Goal: Information Seeking & Learning: Learn about a topic

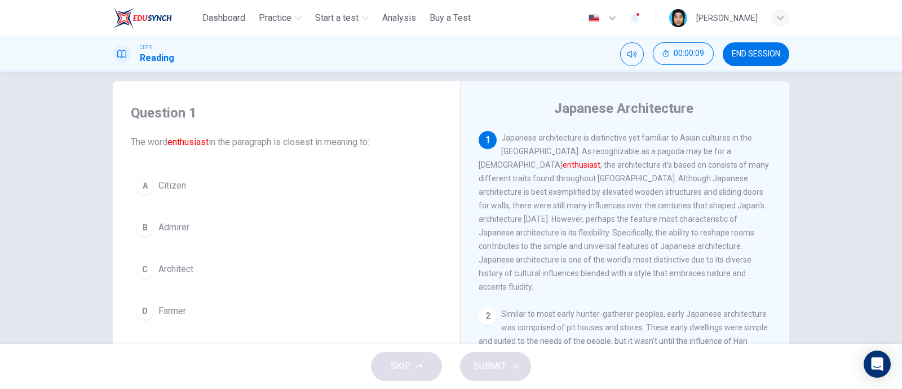
scroll to position [15, 0]
click at [138, 228] on div "B" at bounding box center [145, 226] width 18 height 18
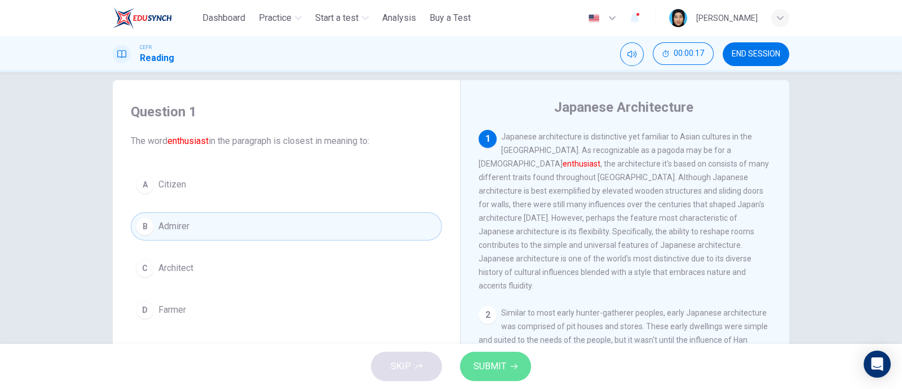
click at [498, 363] on span "SUBMIT" at bounding box center [490, 366] width 33 height 16
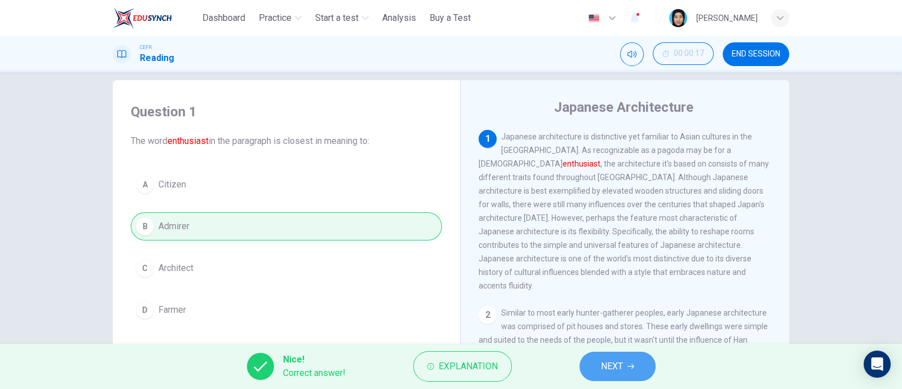
click at [629, 368] on icon "button" at bounding box center [631, 366] width 7 height 7
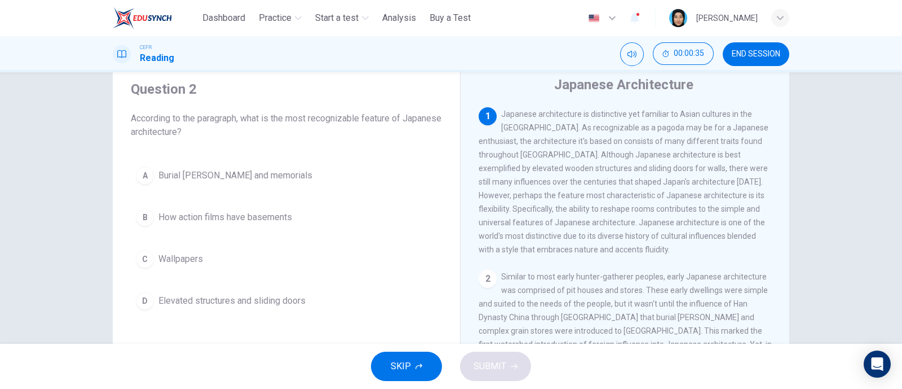
scroll to position [38, 0]
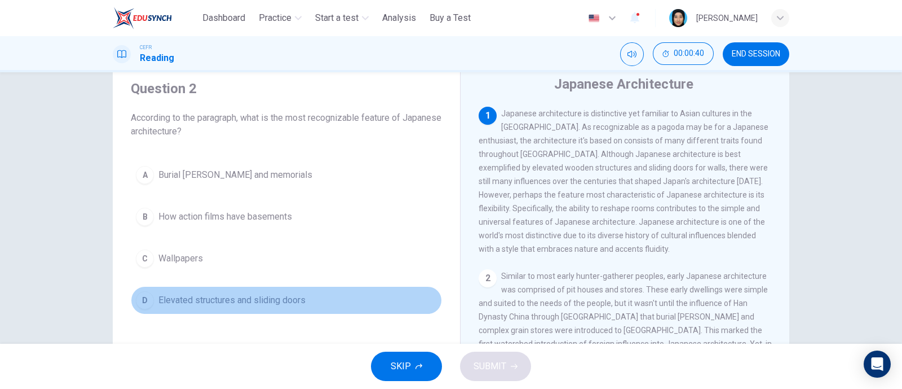
click at [138, 301] on div "D" at bounding box center [145, 300] width 18 height 18
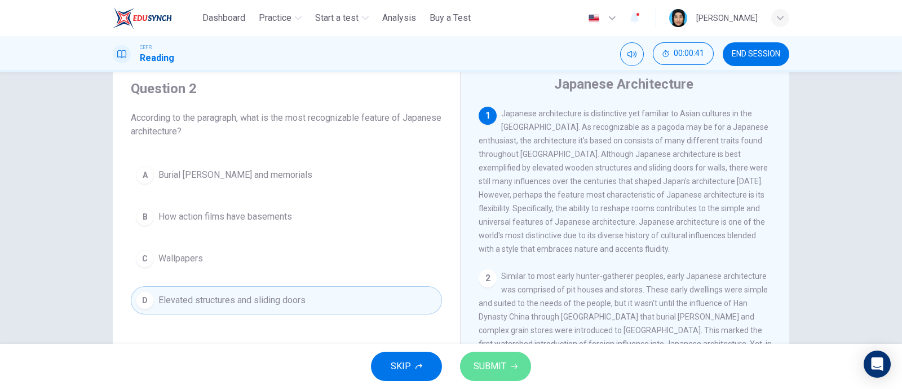
click at [491, 356] on button "SUBMIT" at bounding box center [495, 365] width 71 height 29
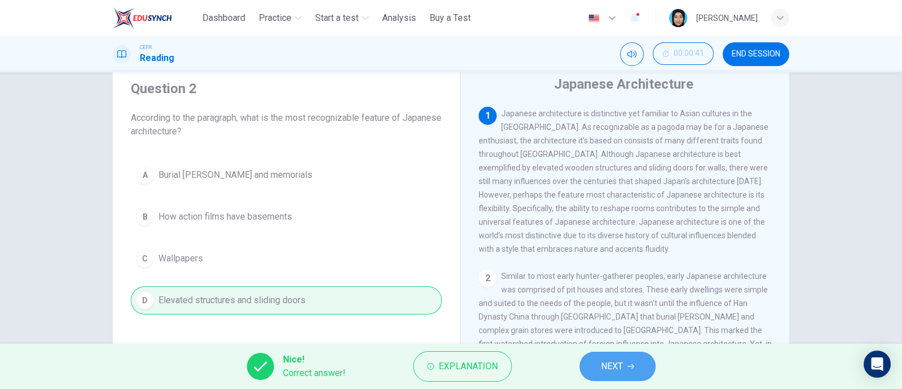
click at [638, 359] on button "NEXT" at bounding box center [618, 365] width 76 height 29
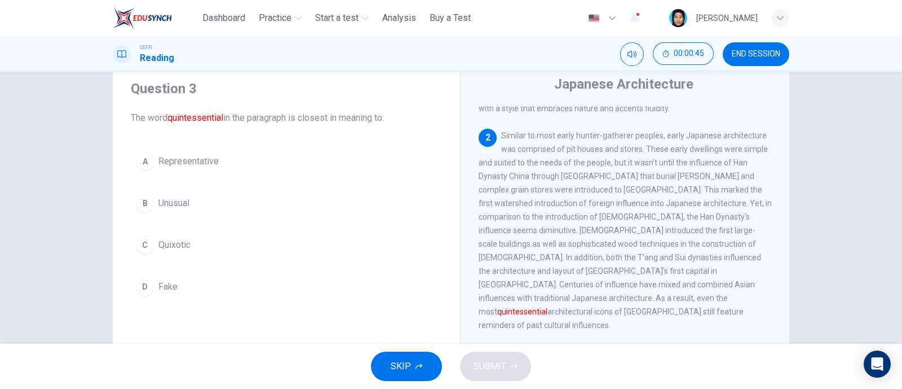
scroll to position [143, 0]
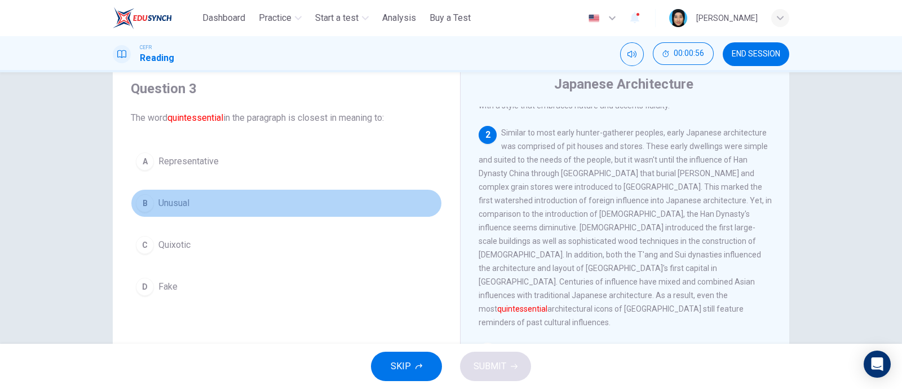
click at [143, 202] on div "B" at bounding box center [145, 203] width 18 height 18
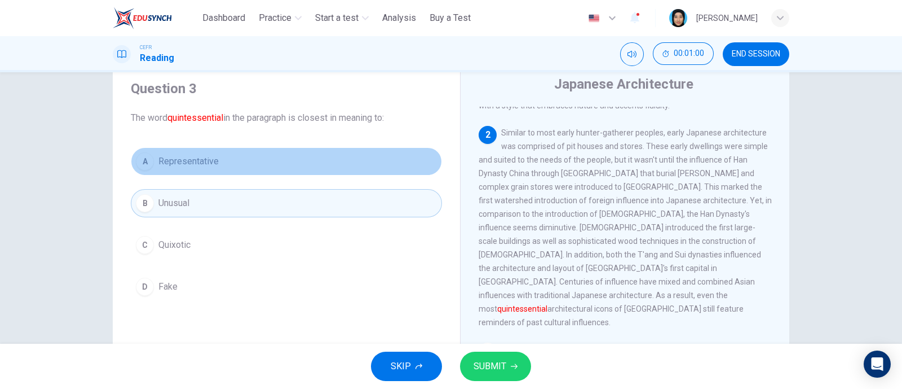
click at [136, 165] on div "A" at bounding box center [145, 161] width 18 height 18
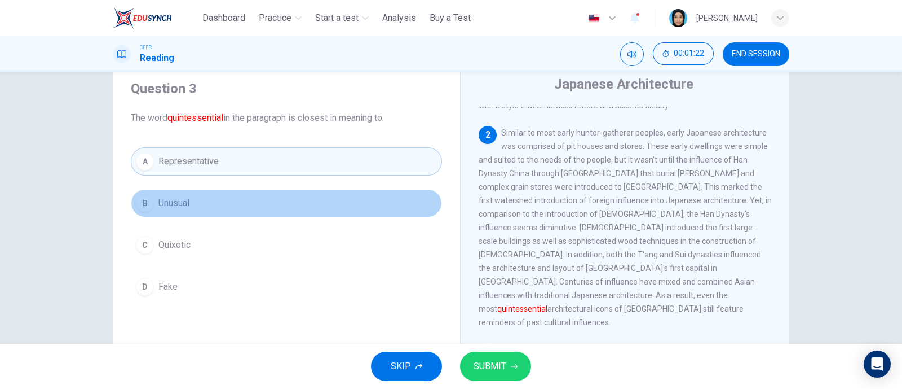
click at [186, 206] on span "Unusual" at bounding box center [173, 203] width 31 height 14
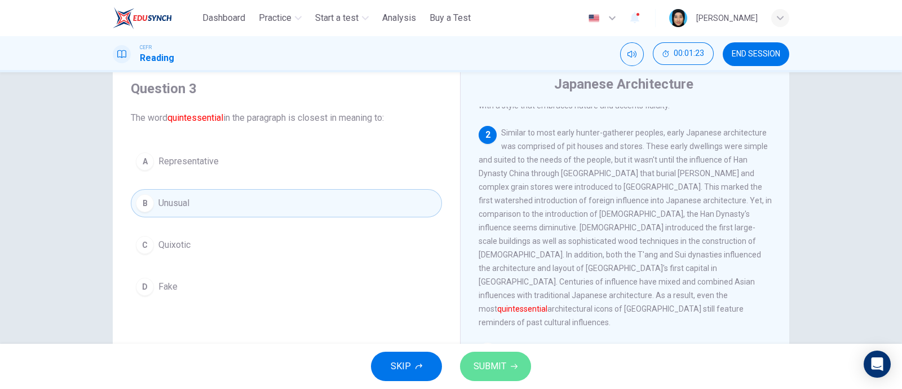
click at [493, 370] on span "SUBMIT" at bounding box center [490, 366] width 33 height 16
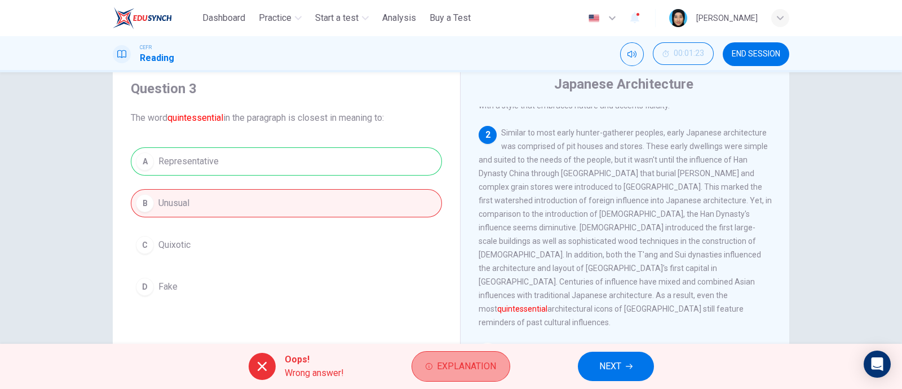
click at [418, 366] on button "Explanation" at bounding box center [461, 366] width 99 height 30
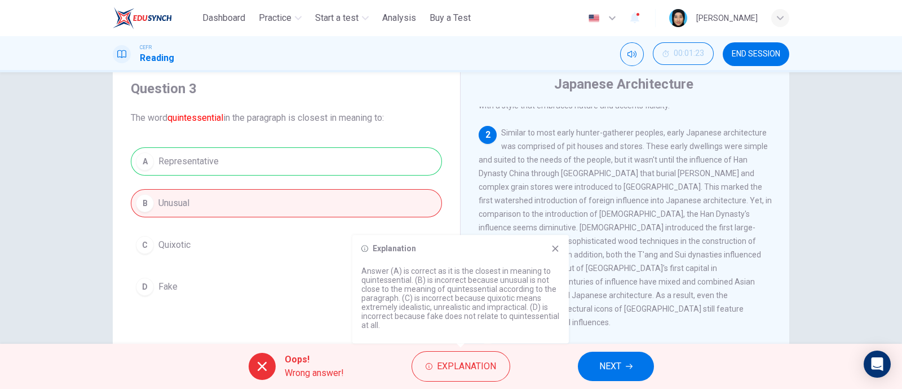
click at [614, 356] on button "NEXT" at bounding box center [616, 365] width 76 height 29
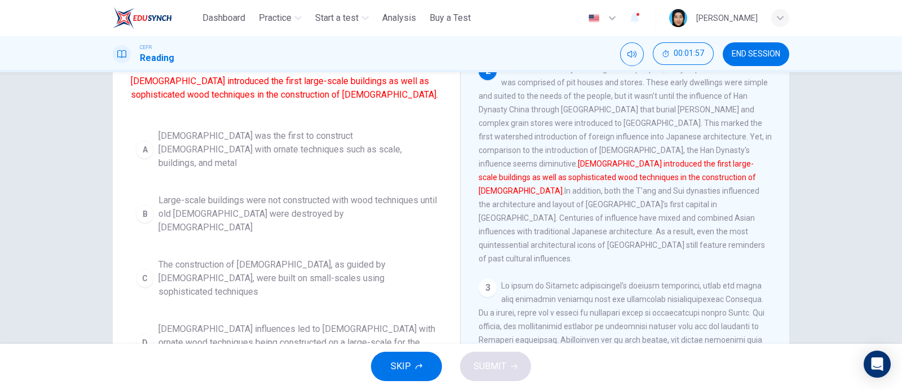
scroll to position [102, 0]
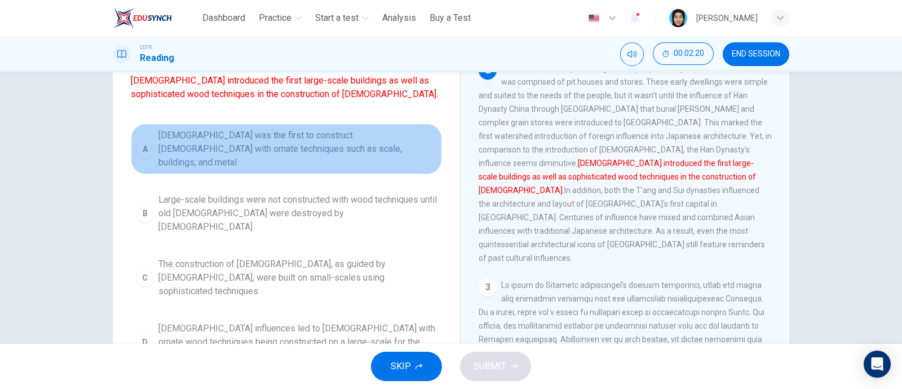
click at [131, 151] on button "A [DEMOGRAPHIC_DATA] was the first to construct [DEMOGRAPHIC_DATA] with ornate …" at bounding box center [286, 148] width 311 height 51
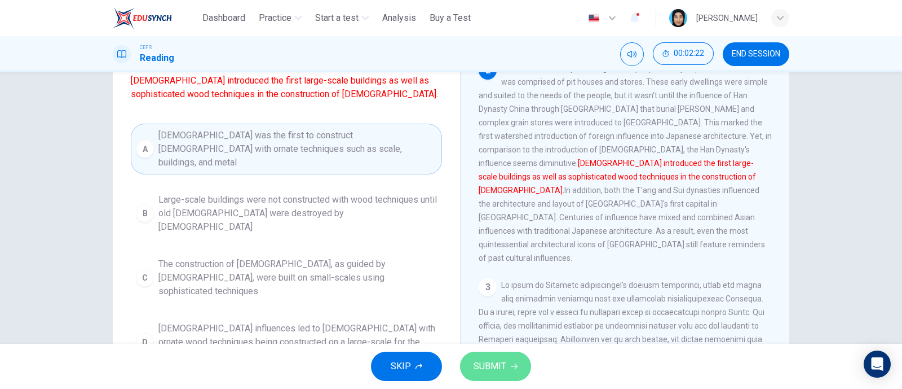
click at [483, 358] on span "SUBMIT" at bounding box center [490, 366] width 33 height 16
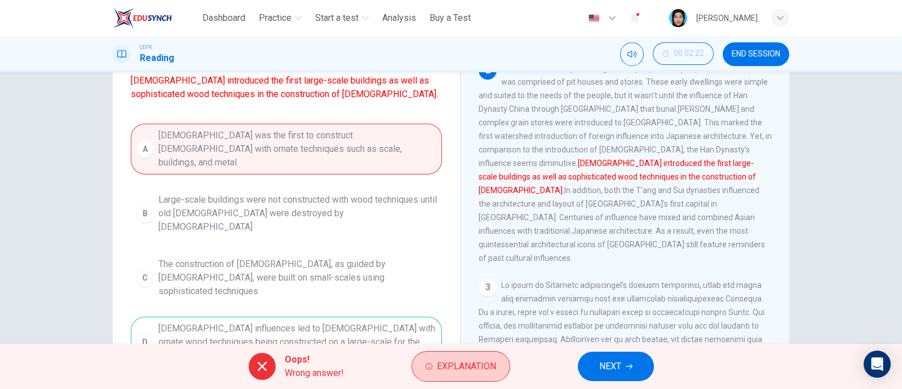
click at [476, 368] on span "Explanation" at bounding box center [466, 366] width 59 height 16
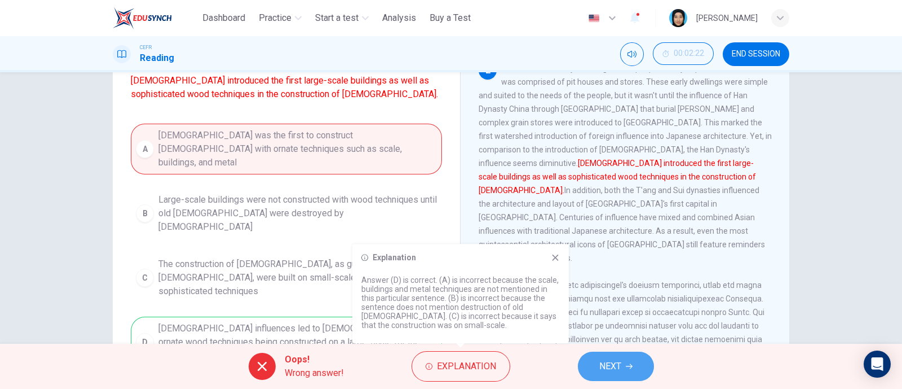
click at [617, 373] on span "NEXT" at bounding box center [610, 366] width 22 height 16
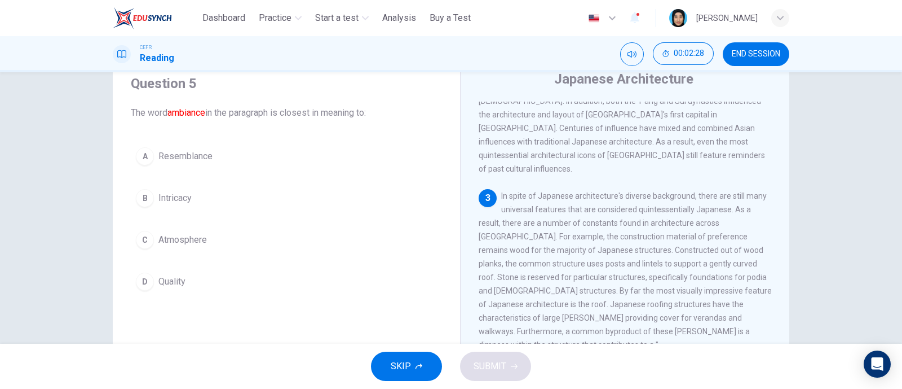
scroll to position [291, 0]
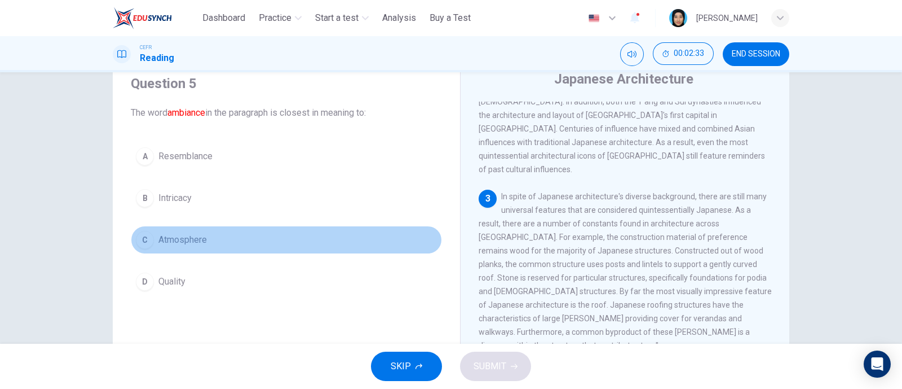
click at [147, 235] on div "C" at bounding box center [145, 240] width 18 height 18
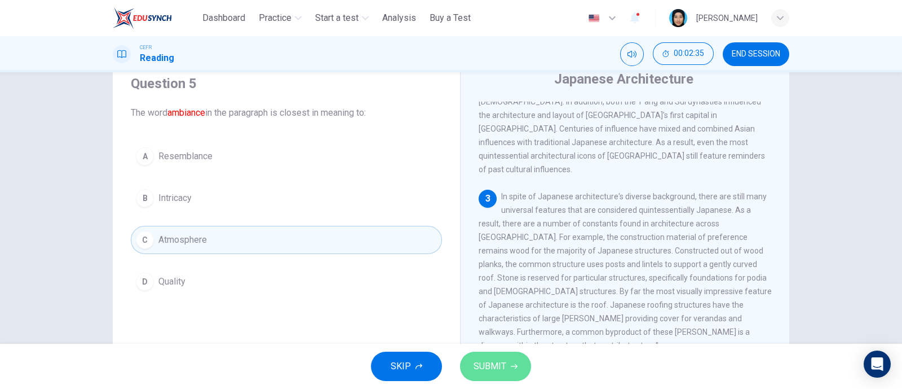
click at [516, 363] on icon "button" at bounding box center [514, 366] width 7 height 7
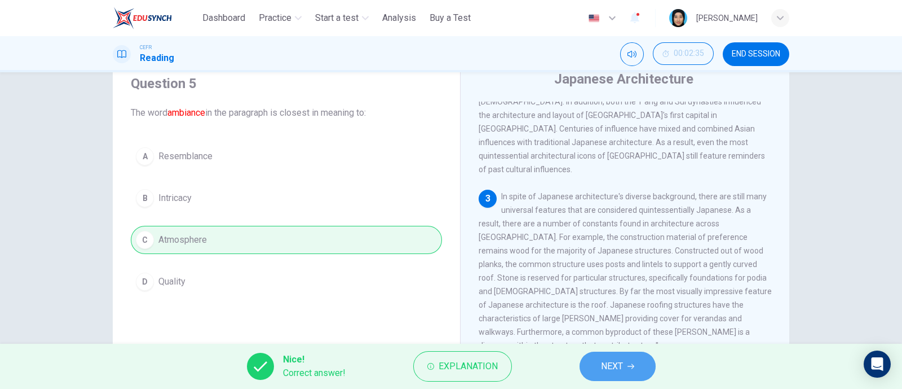
click at [595, 363] on button "NEXT" at bounding box center [618, 365] width 76 height 29
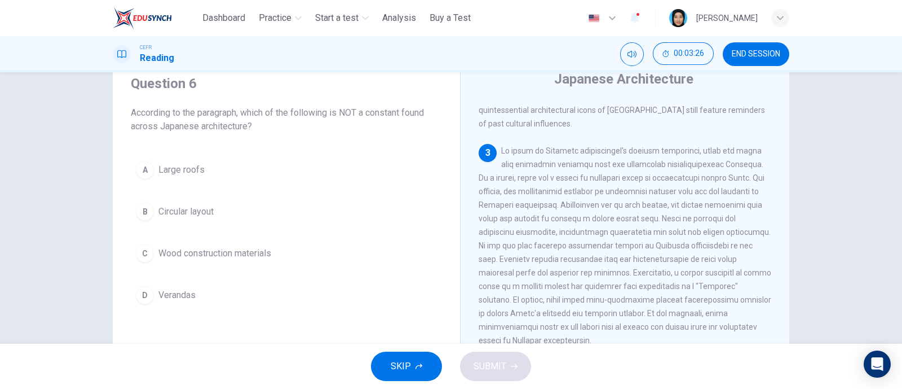
scroll to position [338, 0]
click at [774, 58] on span "END SESSION" at bounding box center [756, 54] width 48 height 9
click at [744, 56] on span "END SESSION" at bounding box center [756, 54] width 48 height 9
click at [752, 60] on button "END SESSION" at bounding box center [756, 54] width 67 height 24
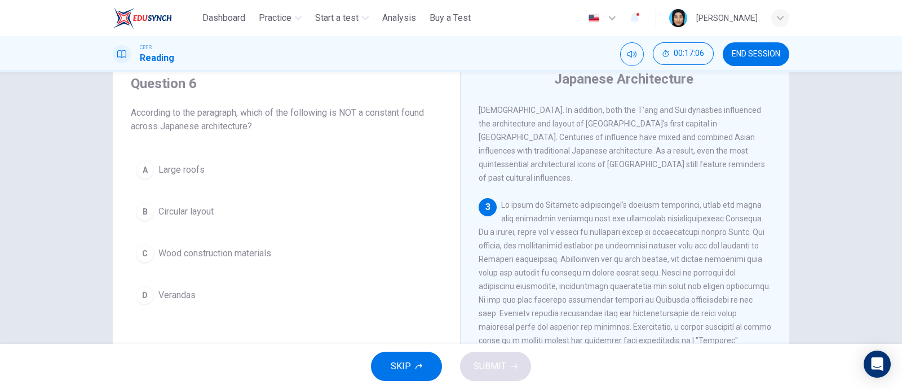
scroll to position [284, 0]
click at [138, 206] on div "B" at bounding box center [145, 211] width 18 height 18
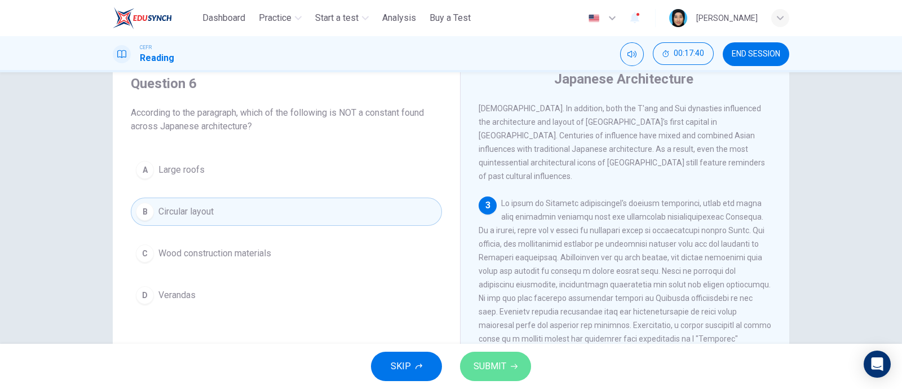
click at [488, 367] on span "SUBMIT" at bounding box center [490, 366] width 33 height 16
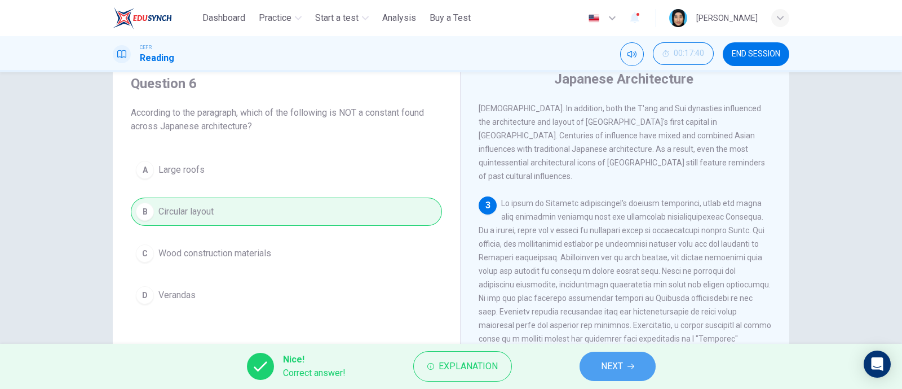
click at [589, 362] on button "NEXT" at bounding box center [618, 365] width 76 height 29
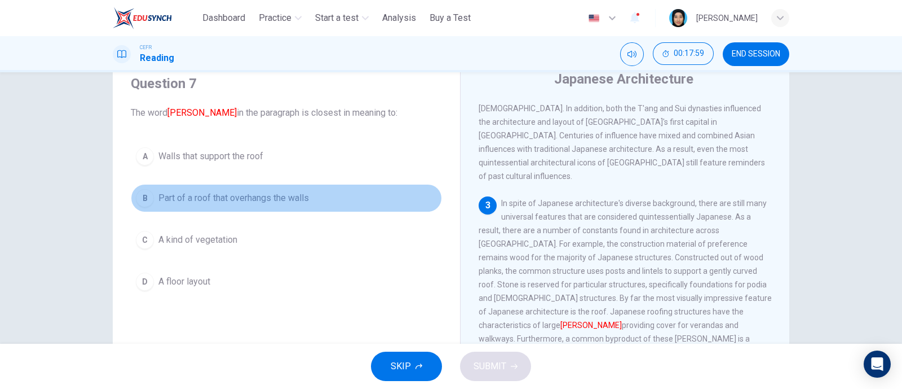
click at [138, 199] on div "B" at bounding box center [145, 198] width 18 height 18
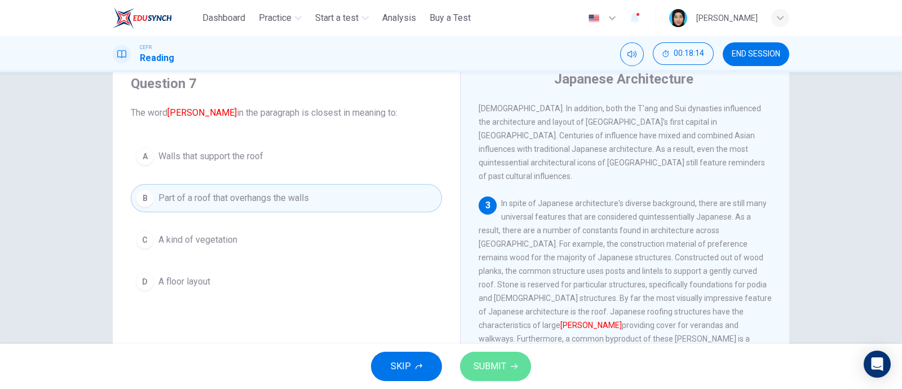
click at [479, 372] on span "SUBMIT" at bounding box center [490, 366] width 33 height 16
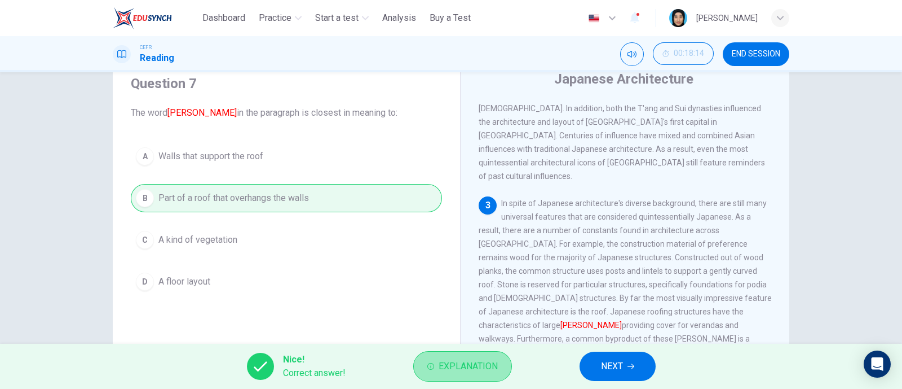
click at [460, 368] on span "Explanation" at bounding box center [468, 366] width 59 height 16
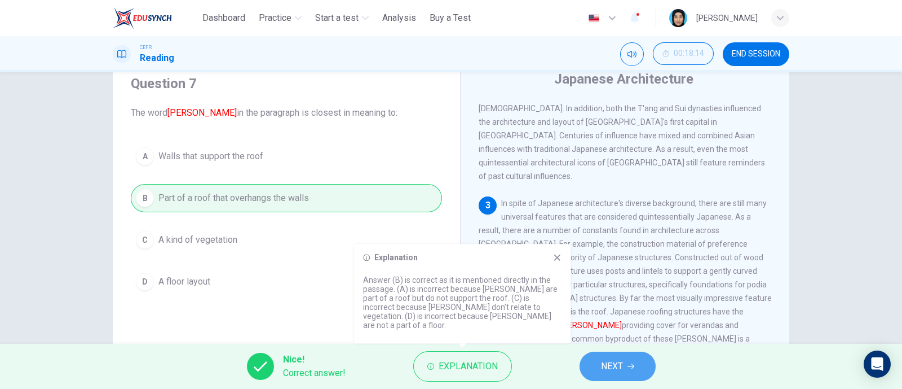
click at [612, 373] on span "NEXT" at bounding box center [612, 366] width 22 height 16
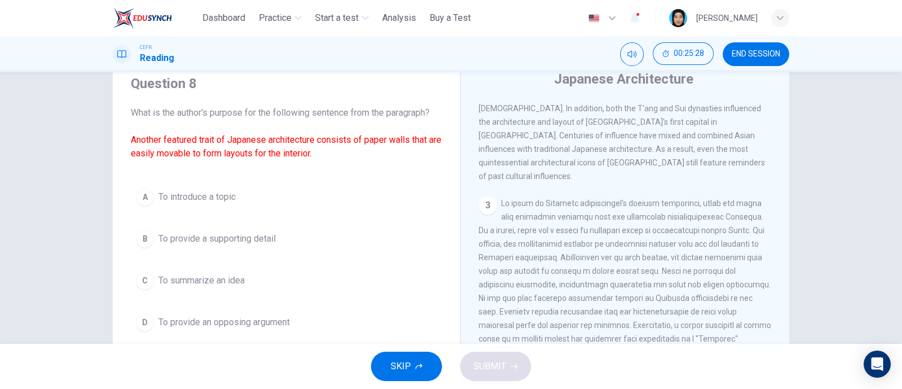
click at [755, 48] on button "END SESSION" at bounding box center [756, 54] width 67 height 24
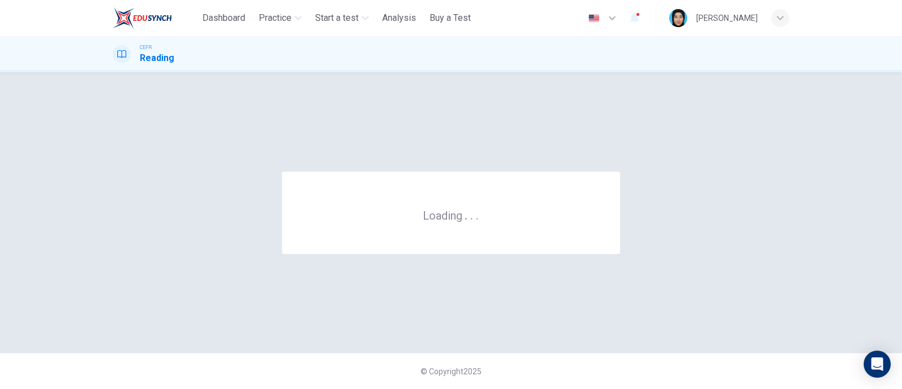
scroll to position [0, 0]
